Goal: Information Seeking & Learning: Learn about a topic

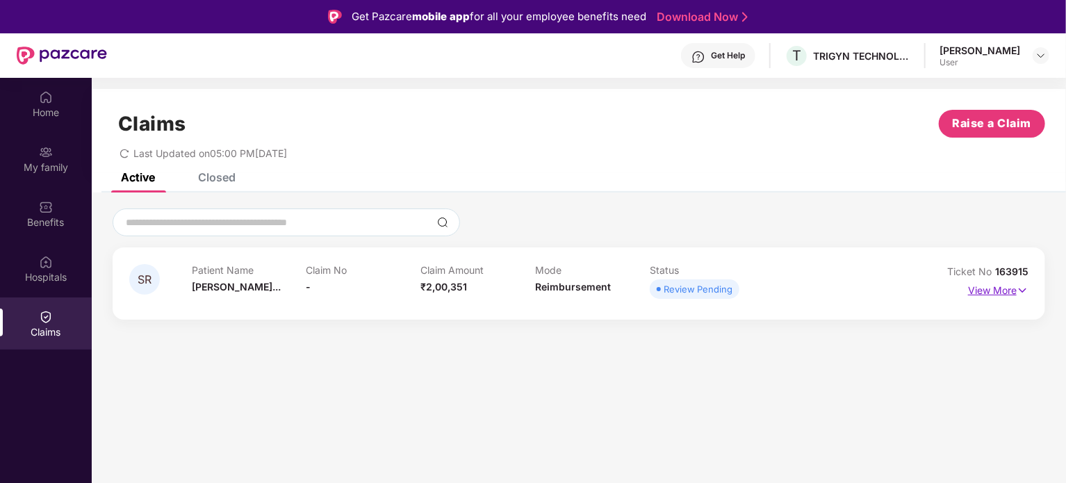
click at [996, 290] on p "View More" at bounding box center [998, 288] width 60 height 19
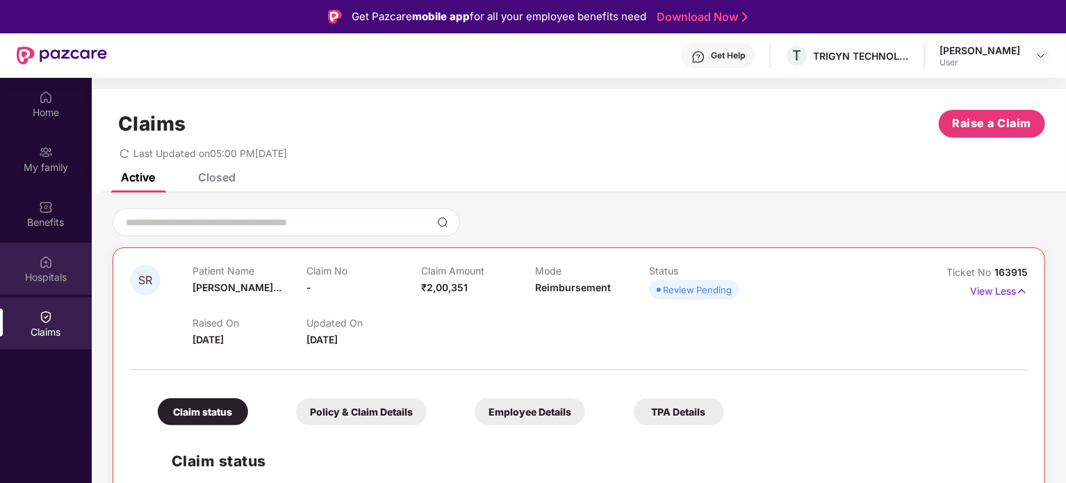
click at [44, 268] on img at bounding box center [46, 262] width 14 height 14
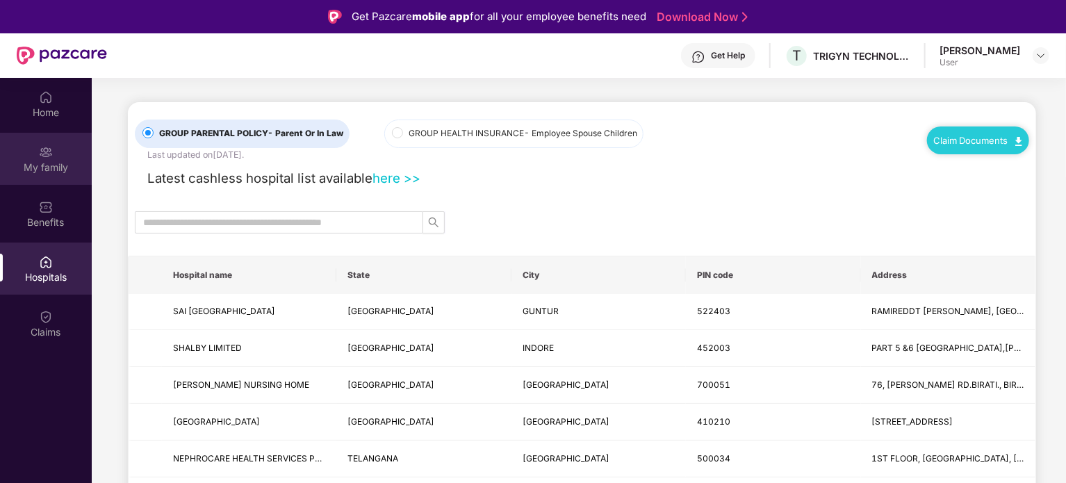
click at [48, 152] on img at bounding box center [46, 152] width 14 height 14
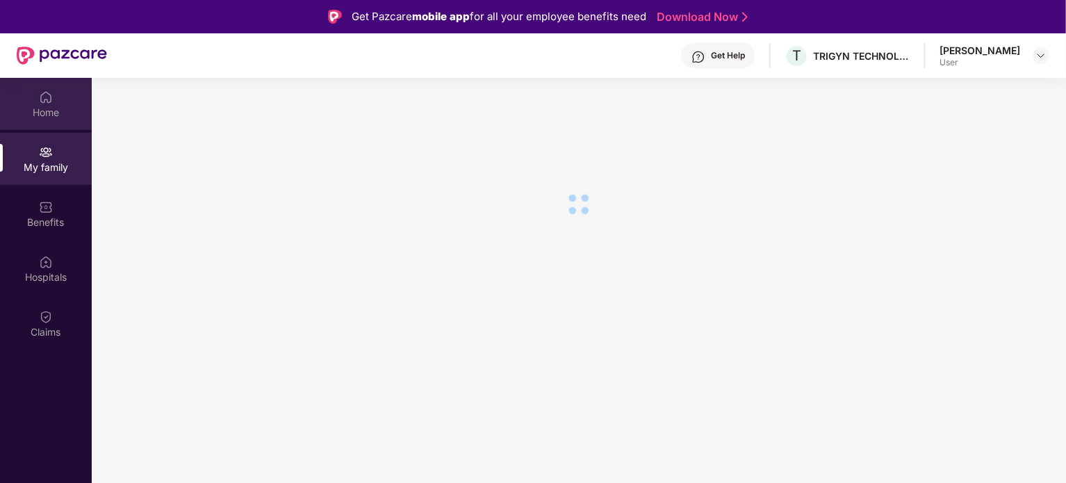
click at [49, 101] on img at bounding box center [46, 97] width 14 height 14
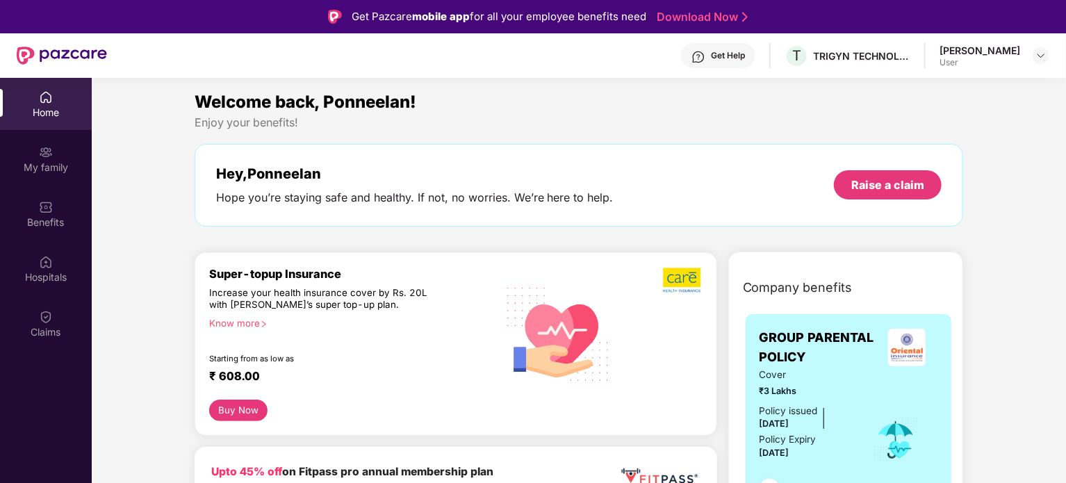
click at [186, 67] on div "Get Help T TRIGYN TECHNOLOGIES LIMITED Ponneelan [PERSON_NAME] User" at bounding box center [578, 55] width 942 height 44
click at [744, 121] on div "Enjoy your benefits!" at bounding box center [579, 122] width 769 height 15
click at [52, 104] on div "Home" at bounding box center [46, 104] width 92 height 52
click at [52, 317] on img at bounding box center [46, 317] width 14 height 14
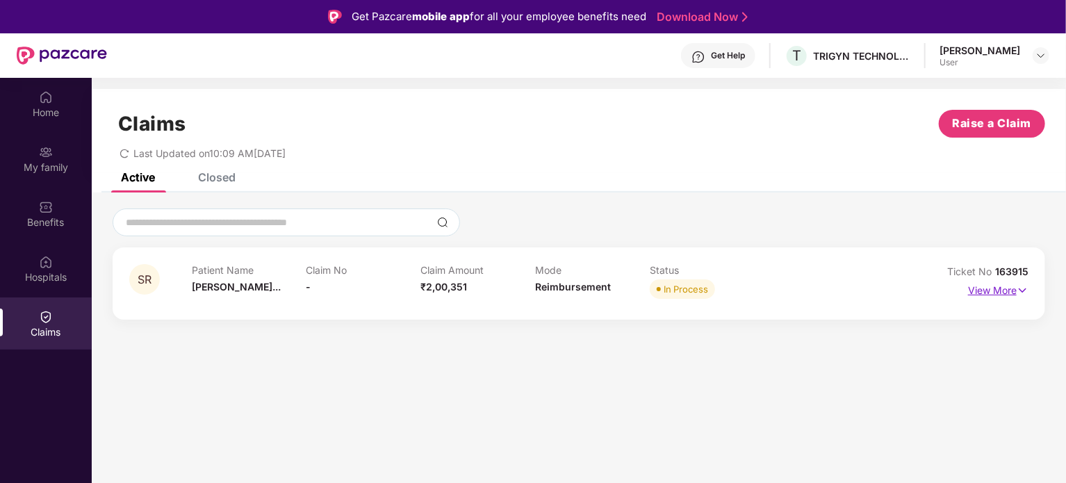
click at [1003, 293] on p "View More" at bounding box center [998, 288] width 60 height 19
click at [996, 289] on p "View More" at bounding box center [998, 288] width 60 height 19
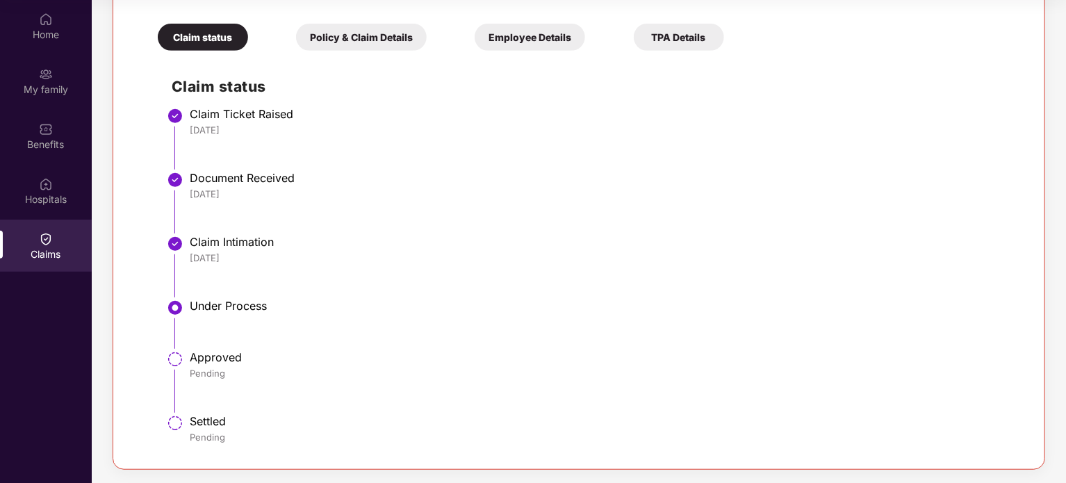
scroll to position [158, 0]
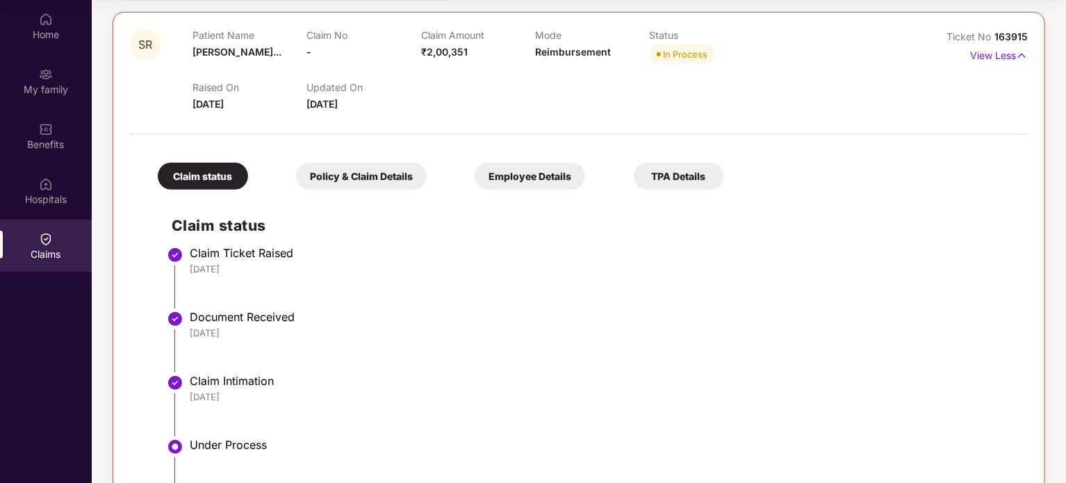
click at [405, 179] on div "Policy & Claim Details" at bounding box center [361, 176] width 131 height 27
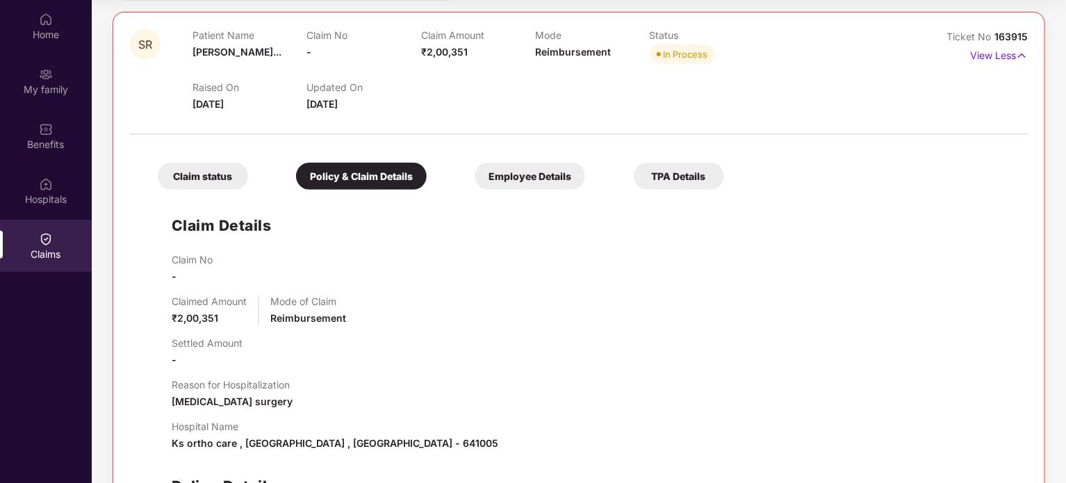
click at [524, 183] on div "Employee Details" at bounding box center [530, 176] width 110 height 27
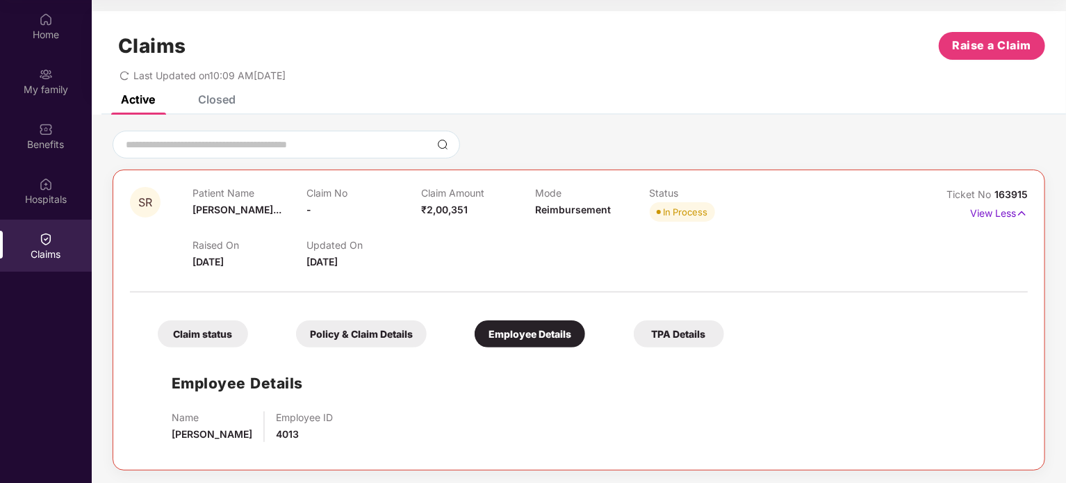
click at [695, 341] on div "TPA Details" at bounding box center [679, 333] width 90 height 27
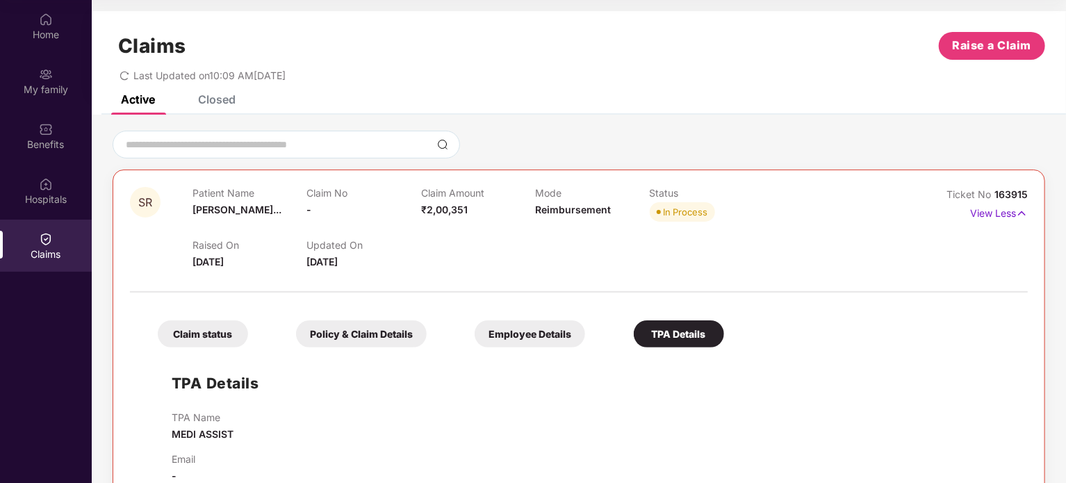
click at [215, 336] on div "Claim status" at bounding box center [203, 333] width 90 height 27
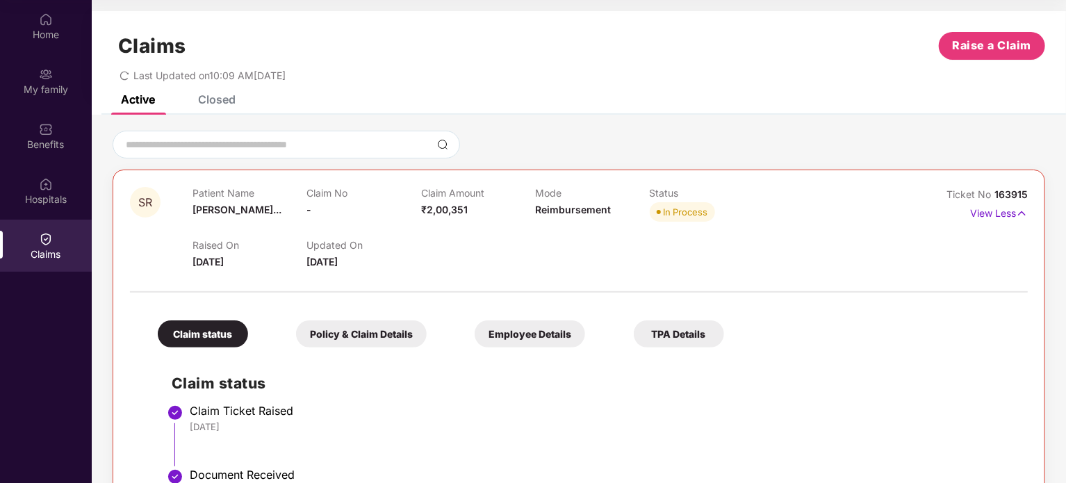
click at [361, 330] on div "Policy & Claim Details" at bounding box center [361, 333] width 131 height 27
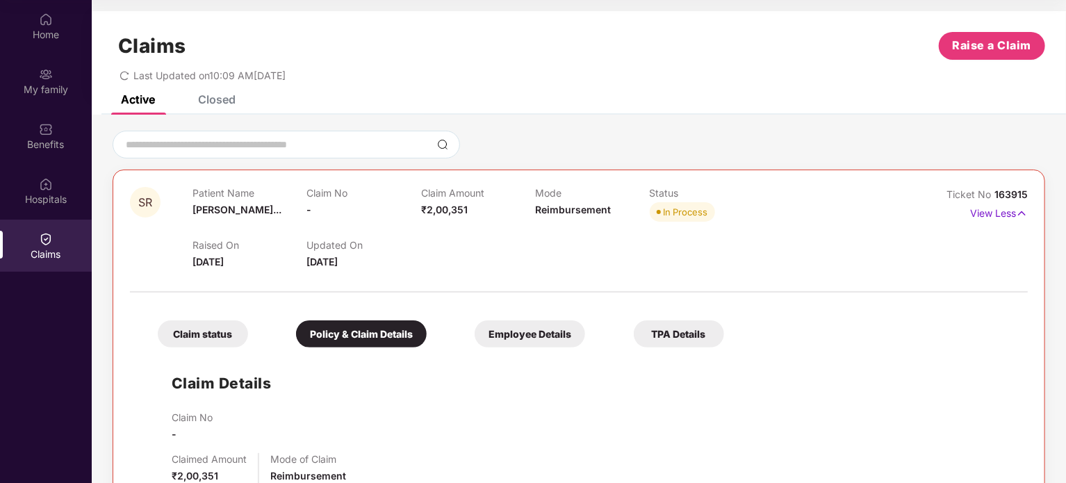
click at [548, 335] on div "Employee Details" at bounding box center [530, 333] width 110 height 27
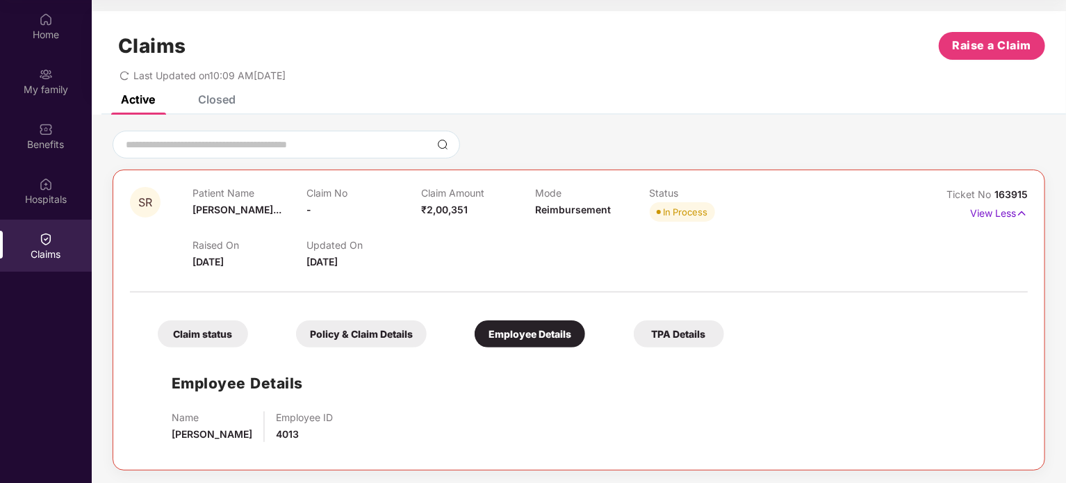
click at [708, 334] on div "TPA Details" at bounding box center [679, 333] width 90 height 27
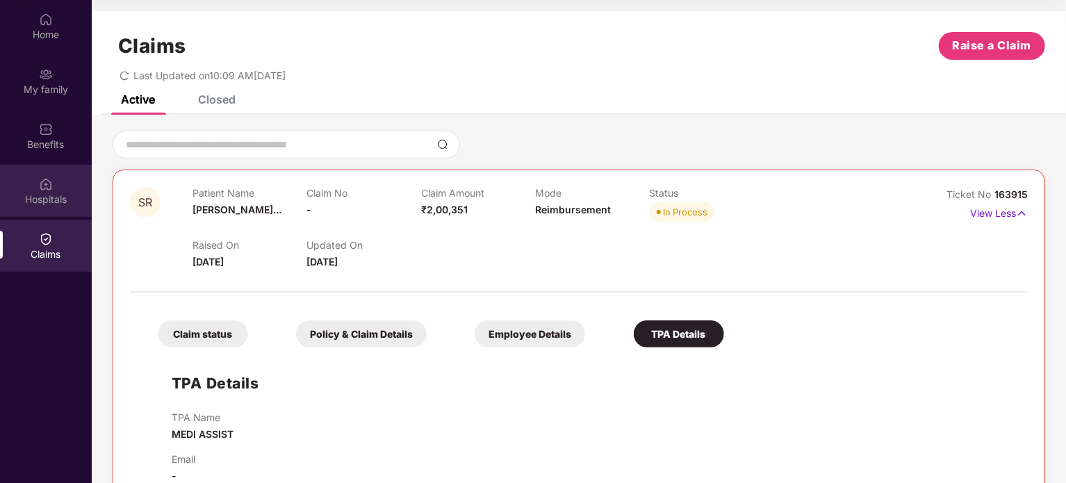
click at [26, 182] on div "Hospitals" at bounding box center [46, 191] width 92 height 52
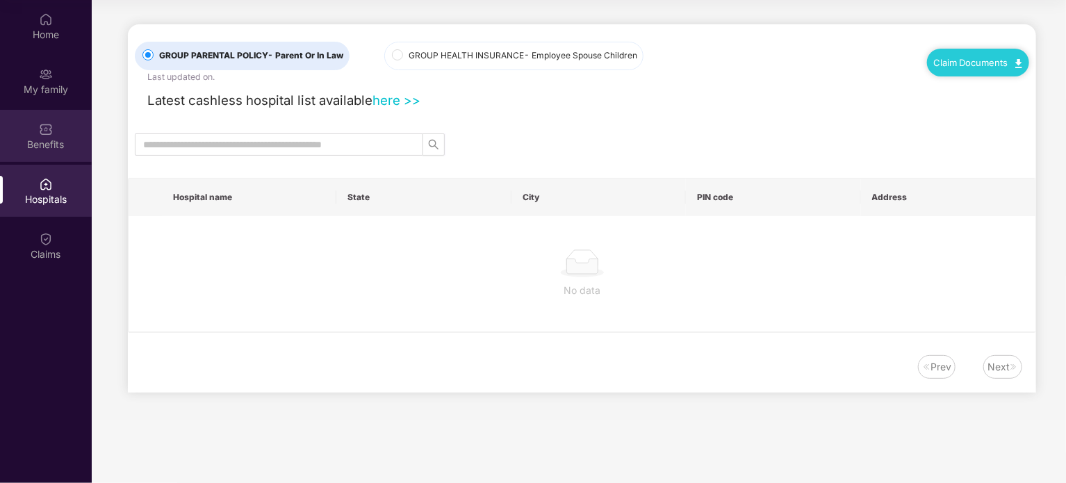
click at [45, 147] on div "Benefits" at bounding box center [46, 145] width 92 height 14
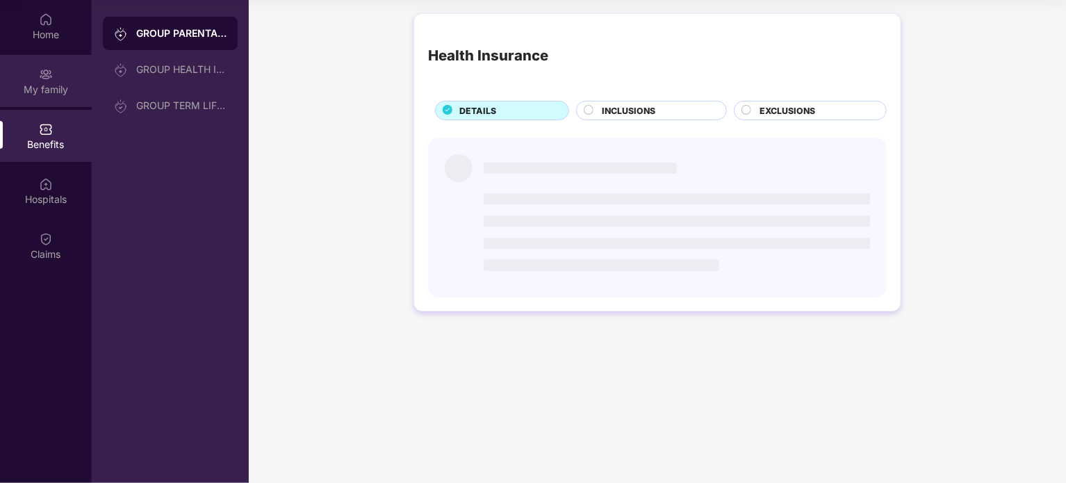
click at [47, 88] on div "My family" at bounding box center [46, 90] width 92 height 14
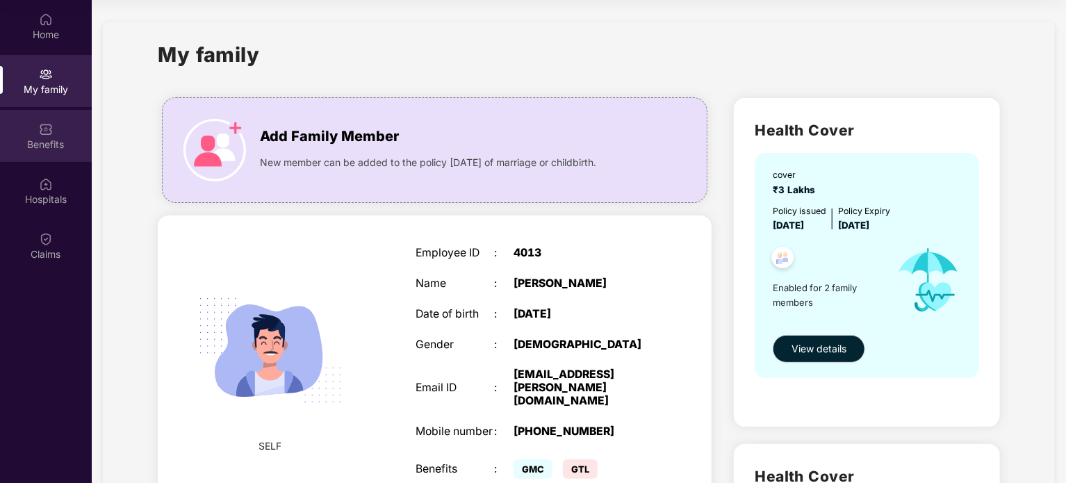
click at [55, 142] on div "Benefits" at bounding box center [46, 145] width 92 height 14
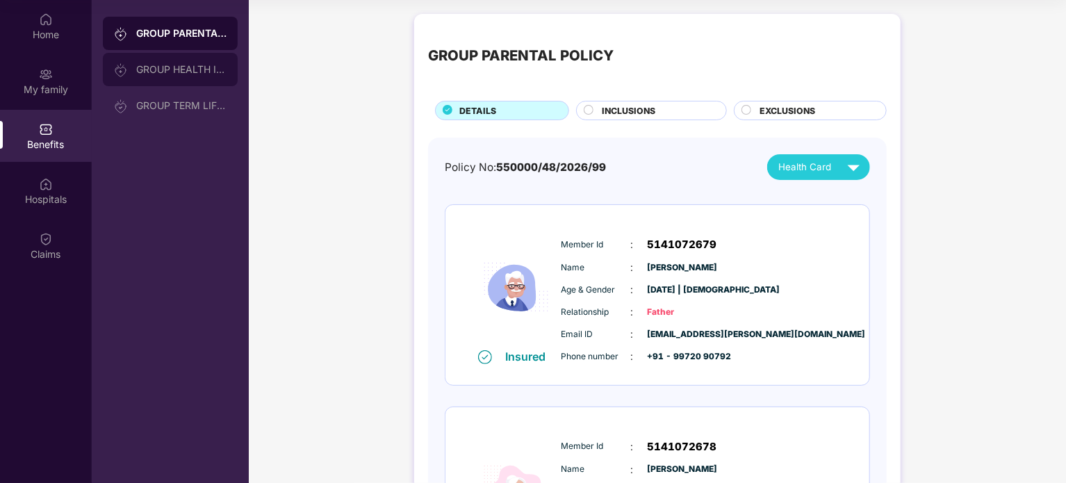
click at [192, 69] on div "GROUP HEALTH INSURANCE" at bounding box center [181, 69] width 90 height 11
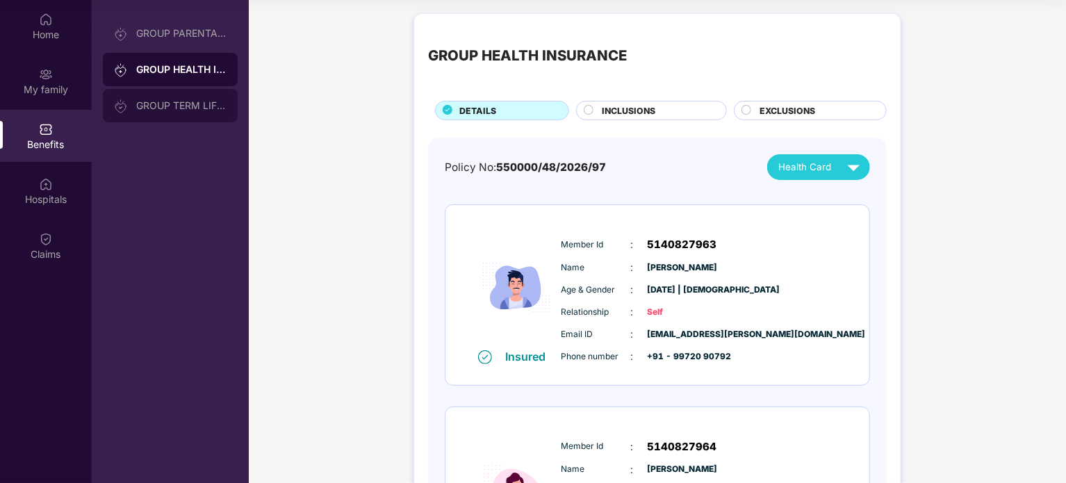
click at [189, 111] on div "GROUP TERM LIFE INSURANCE" at bounding box center [170, 105] width 135 height 33
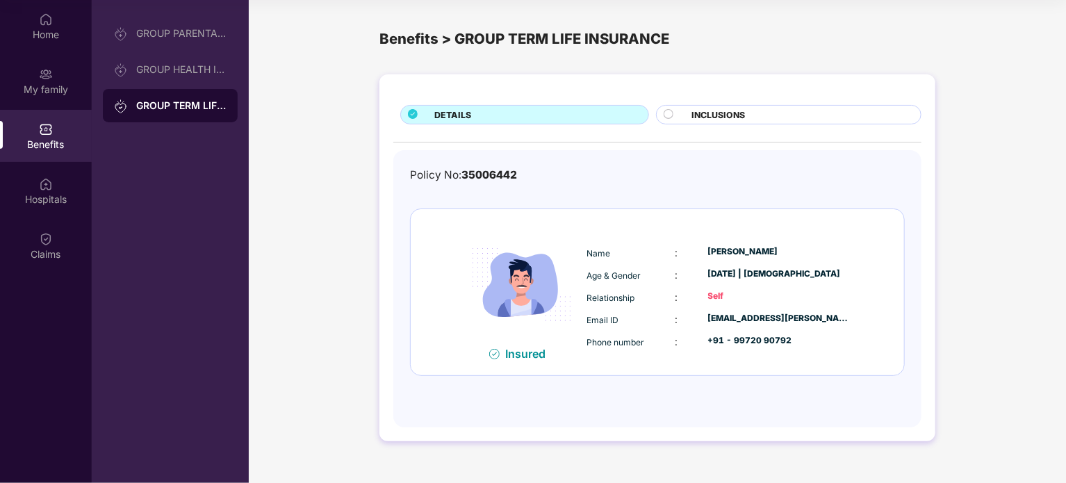
scroll to position [69, 0]
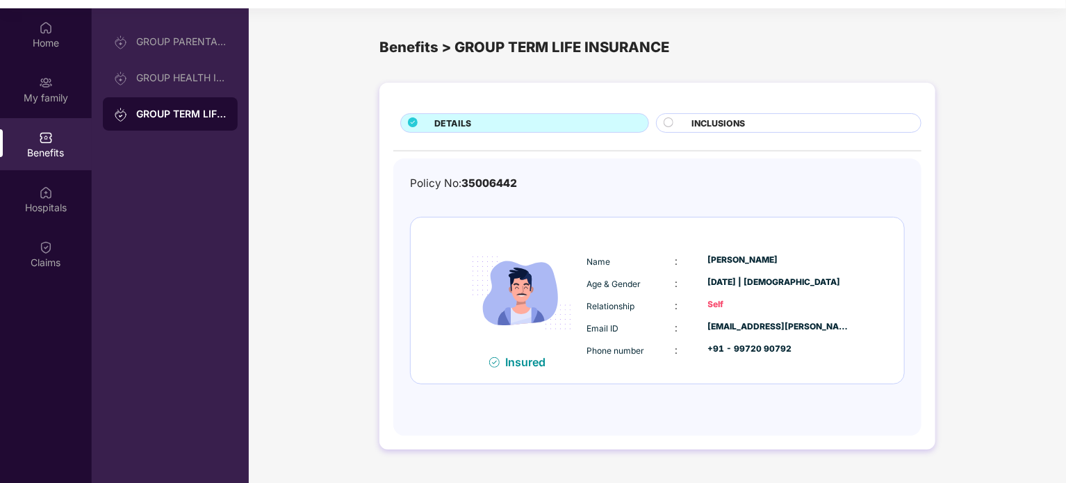
click at [803, 127] on div "INCLUSIONS" at bounding box center [798, 124] width 229 height 15
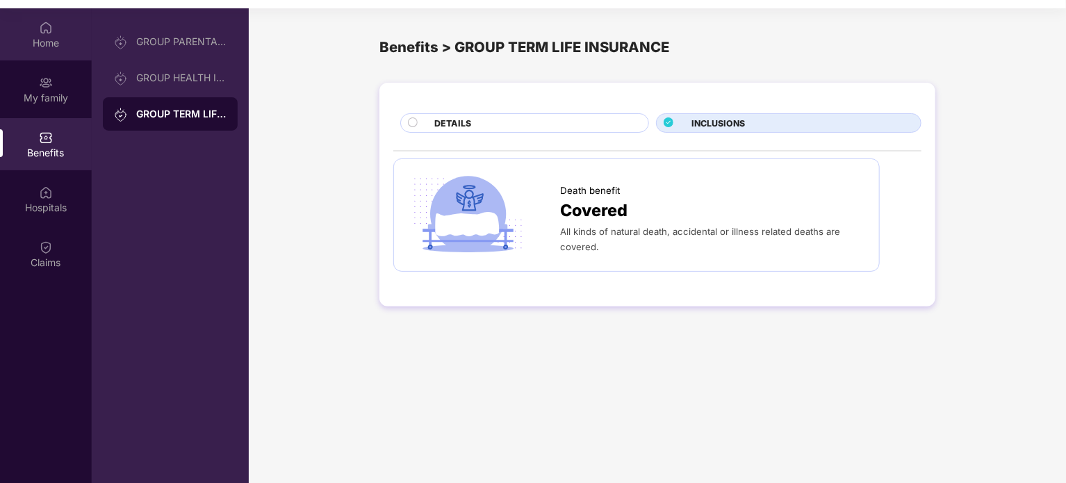
click at [47, 47] on div "Home" at bounding box center [46, 43] width 92 height 14
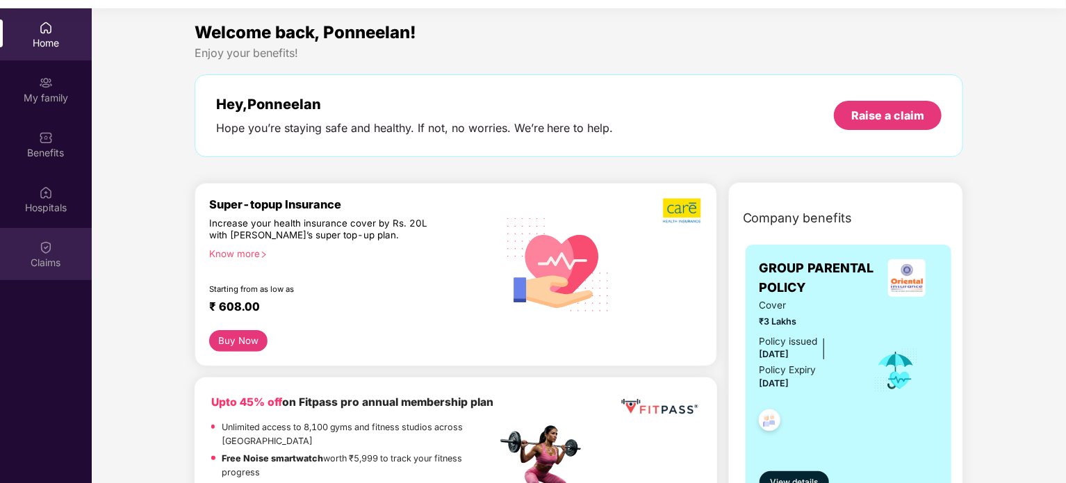
click at [46, 259] on div "Claims" at bounding box center [46, 263] width 92 height 14
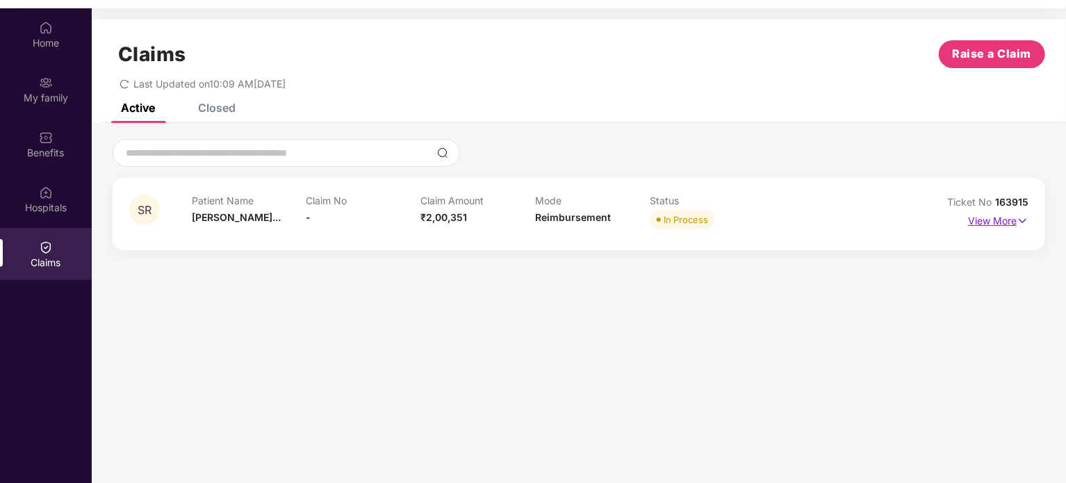
click at [1004, 225] on p "View More" at bounding box center [998, 219] width 60 height 19
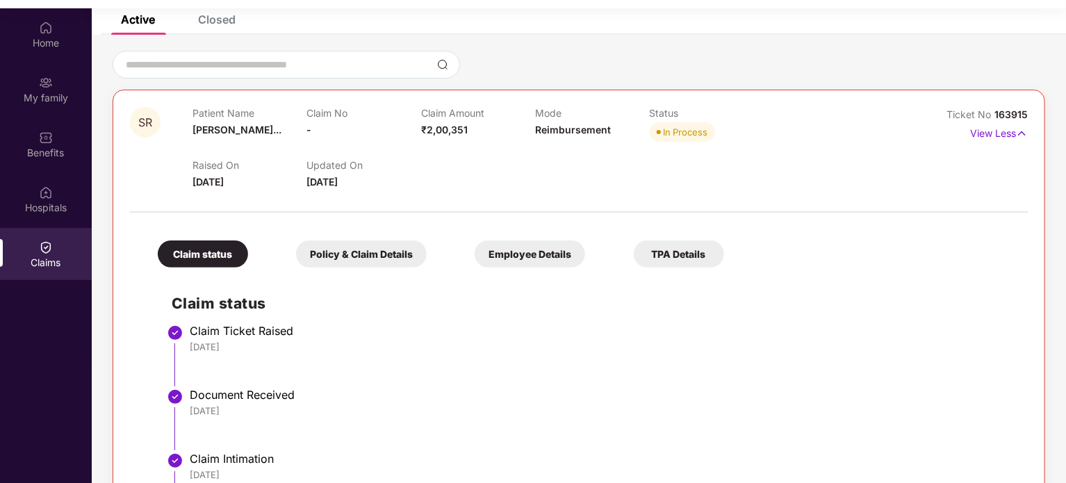
scroll to position [0, 0]
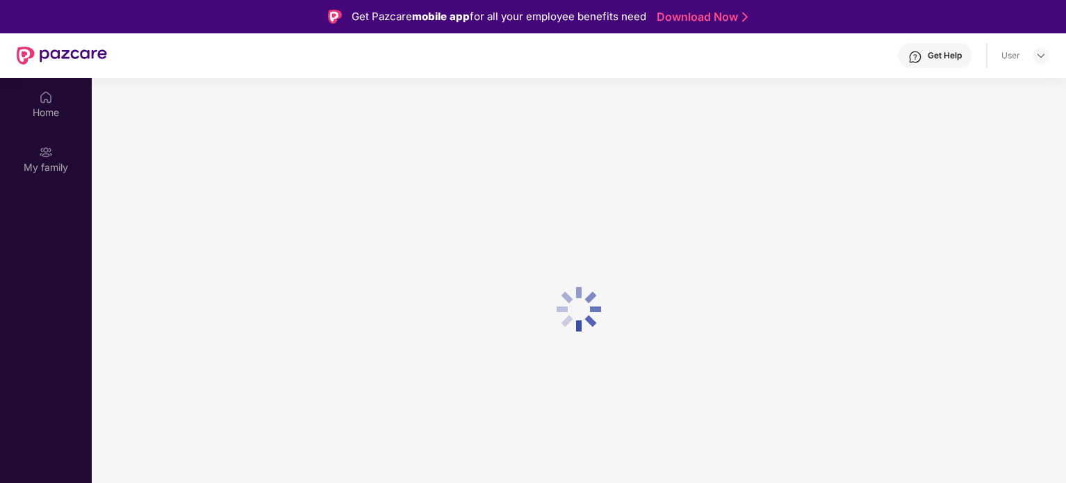
scroll to position [69, 0]
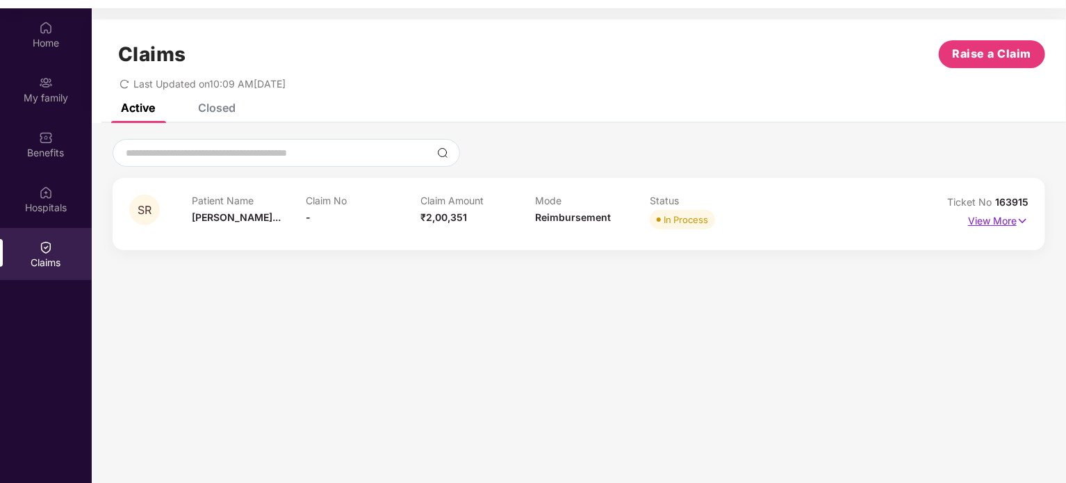
click at [978, 223] on p "View More" at bounding box center [998, 219] width 60 height 19
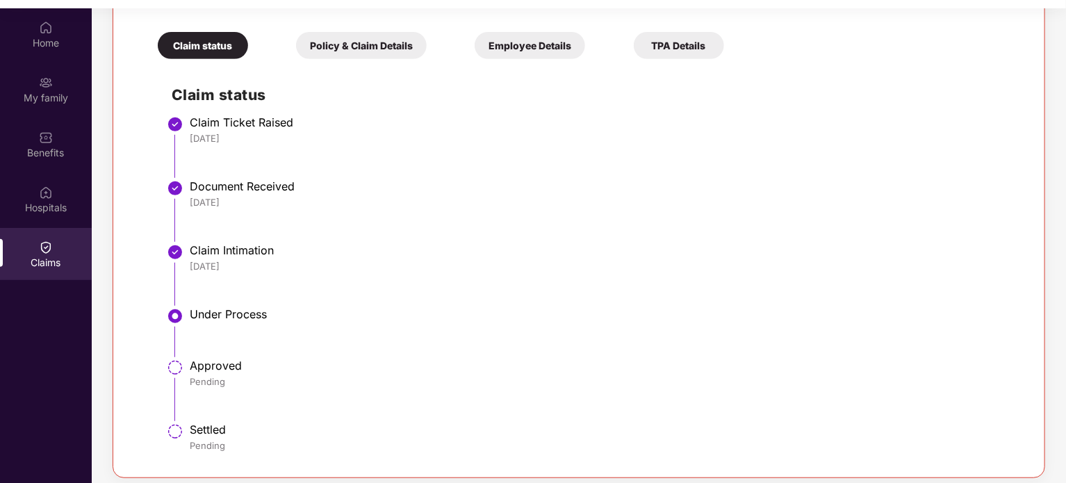
scroll to position [227, 0]
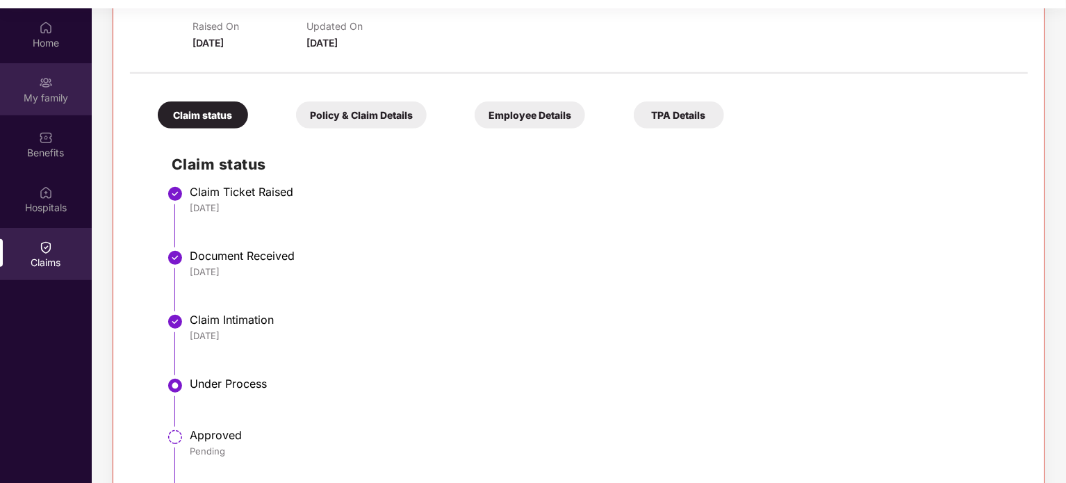
click at [39, 98] on div "My family" at bounding box center [46, 98] width 92 height 14
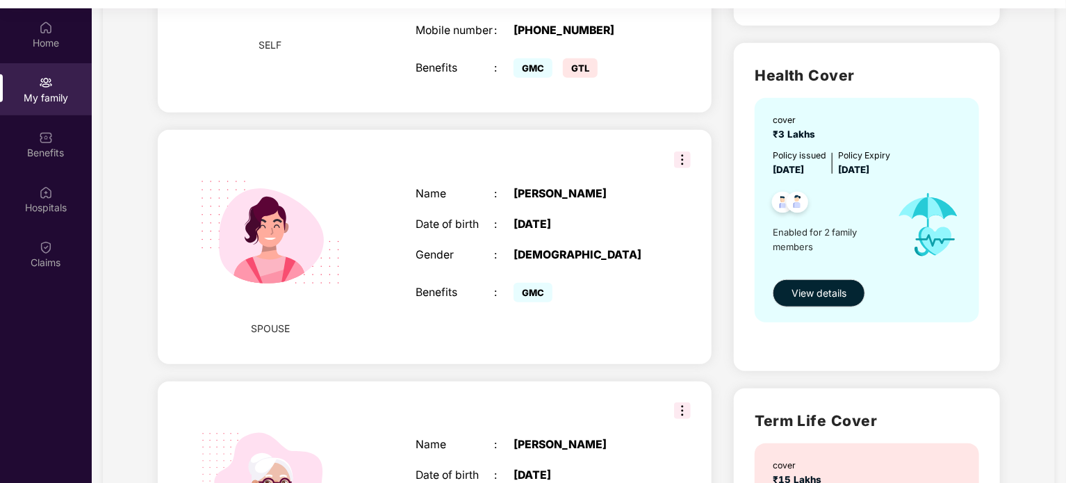
scroll to position [687, 0]
